Goal: Task Accomplishment & Management: Use online tool/utility

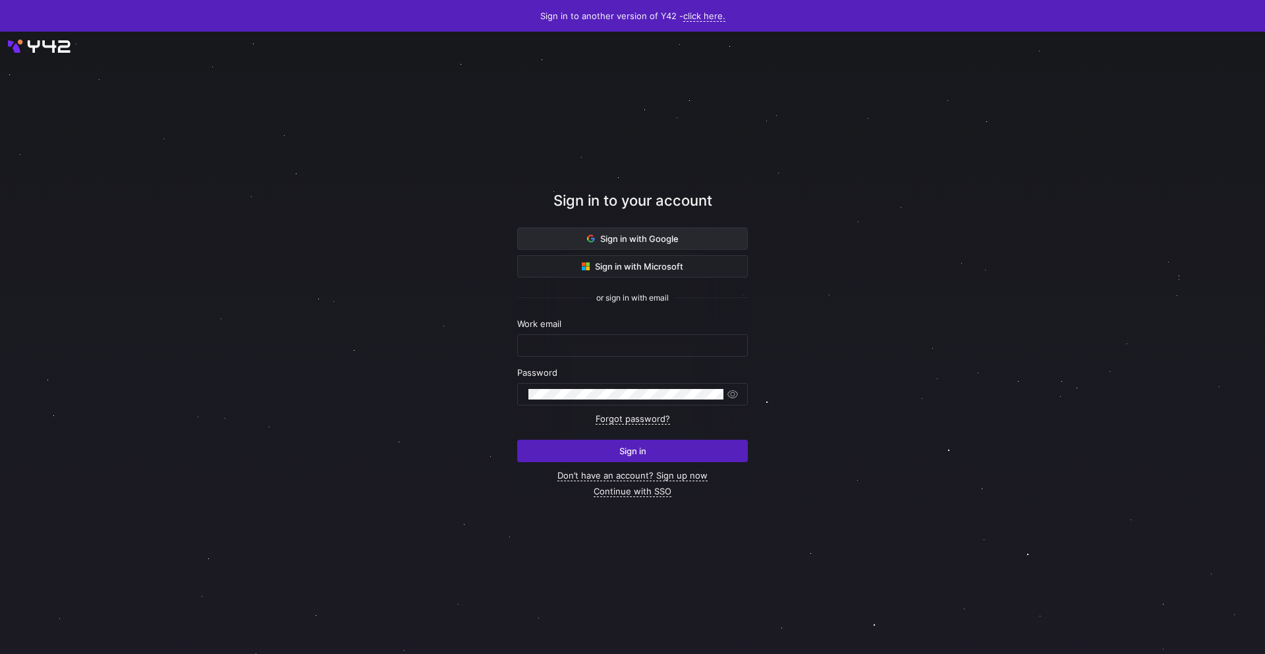
click at [603, 233] on span "Sign in with Google" at bounding box center [633, 238] width 92 height 11
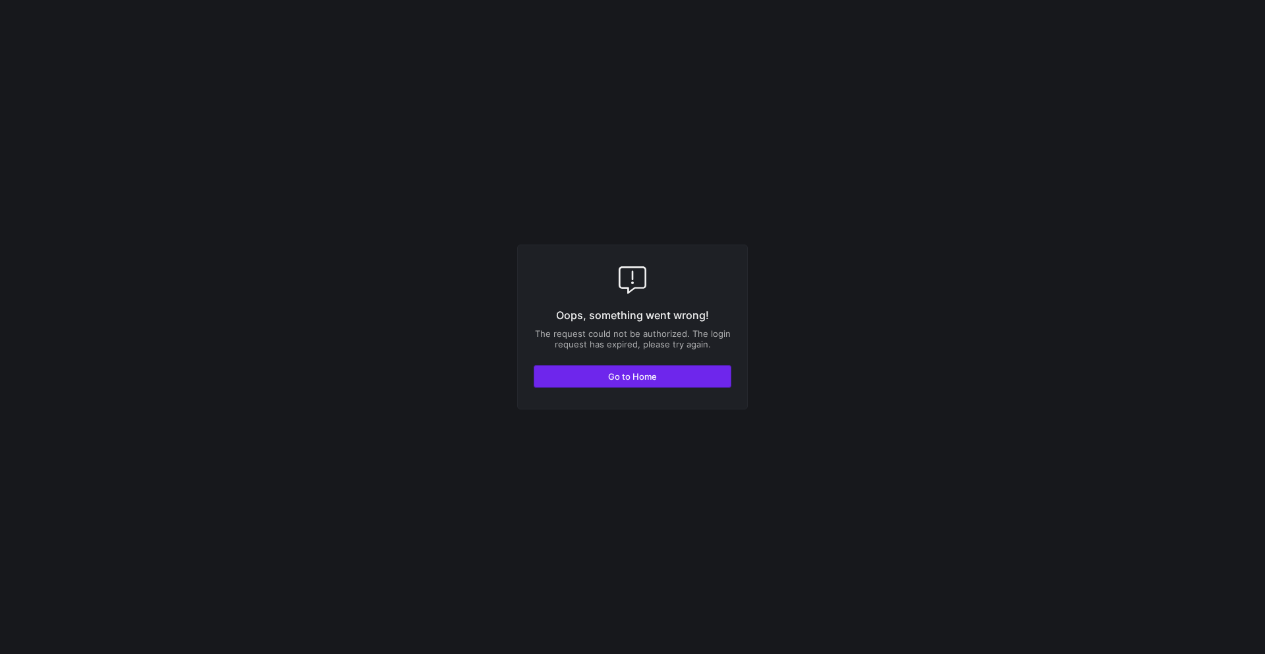
click at [633, 377] on span "Go to Home" at bounding box center [632, 376] width 49 height 11
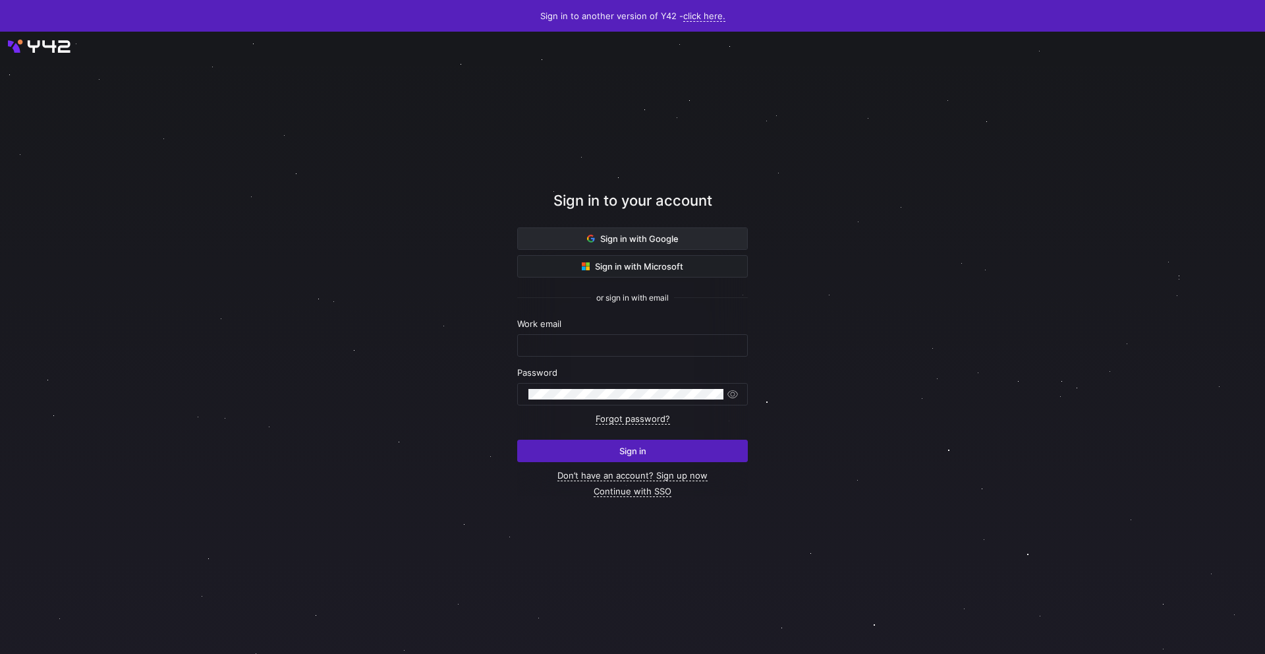
click at [622, 241] on span "Sign in with Google" at bounding box center [633, 238] width 92 height 11
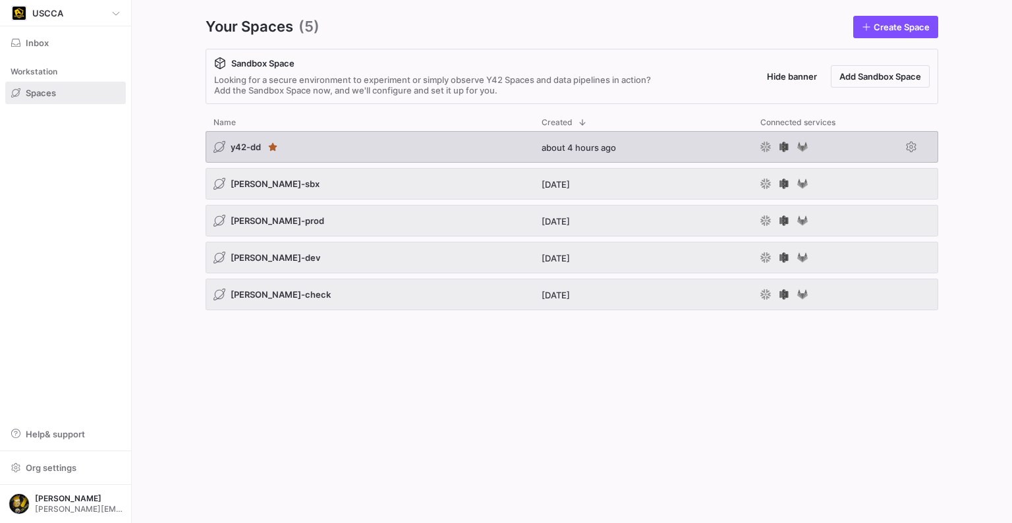
click at [236, 142] on span "y42-dd" at bounding box center [246, 147] width 30 height 11
